Goal: Book appointment/travel/reservation

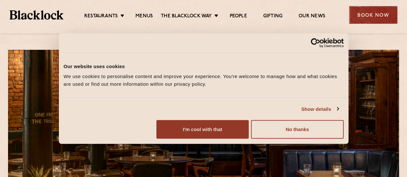
click at [365, 18] on div "Book Now" at bounding box center [373, 15] width 48 height 18
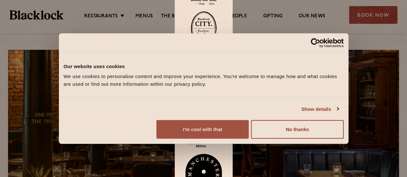
click at [249, 135] on button "I'm cool with that" at bounding box center [202, 129] width 92 height 19
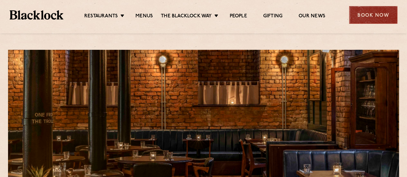
click at [359, 6] on div "Book Now" at bounding box center [373, 15] width 48 height 18
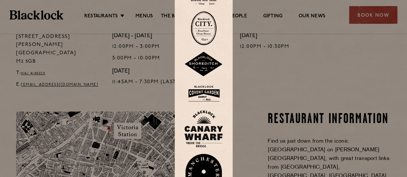
scroll to position [268, 0]
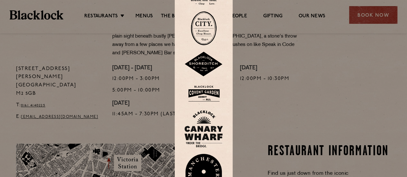
click at [204, 165] on img at bounding box center [203, 176] width 39 height 44
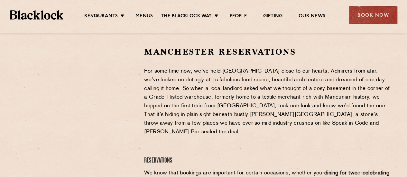
scroll to position [211, 0]
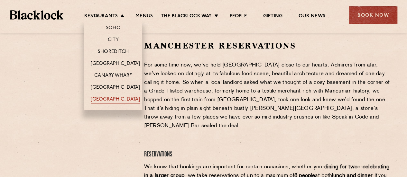
click at [110, 98] on link "[GEOGRAPHIC_DATA]" at bounding box center [115, 99] width 49 height 7
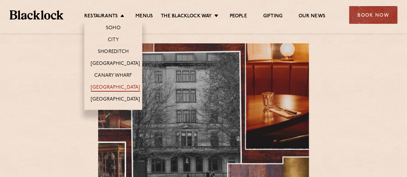
click at [120, 87] on link "[GEOGRAPHIC_DATA]" at bounding box center [115, 88] width 49 height 7
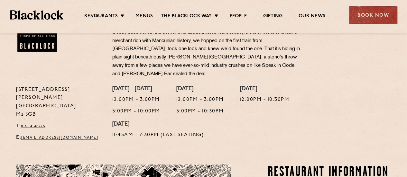
scroll to position [243, 0]
